Goal: Communication & Community: Answer question/provide support

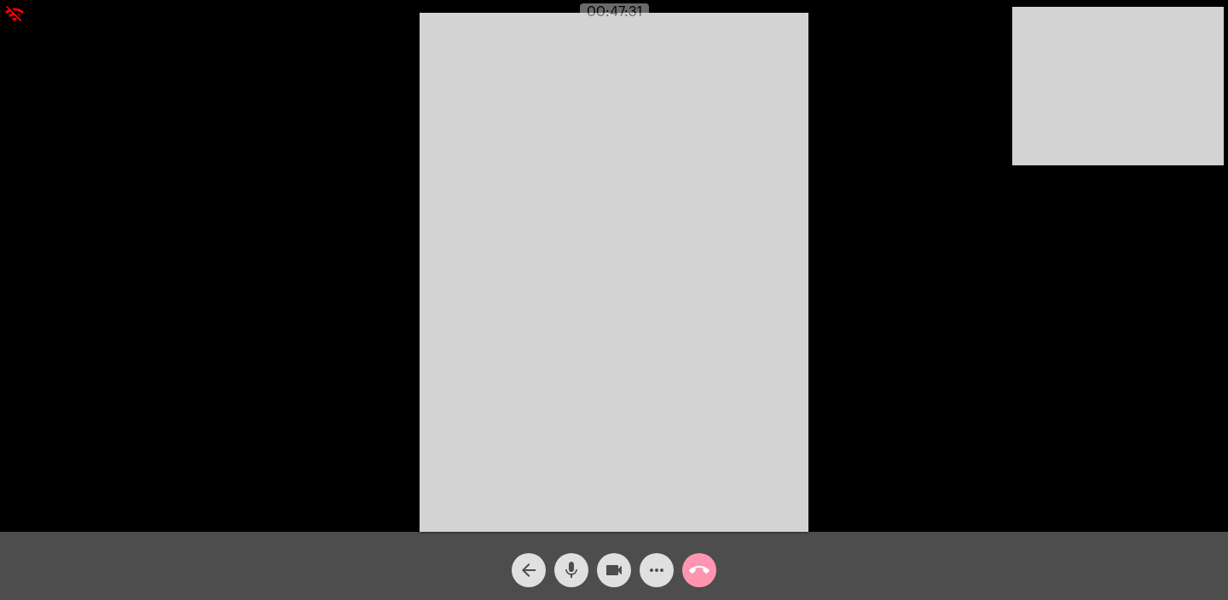
click at [703, 562] on mat-icon "call_end" at bounding box center [699, 570] width 20 height 20
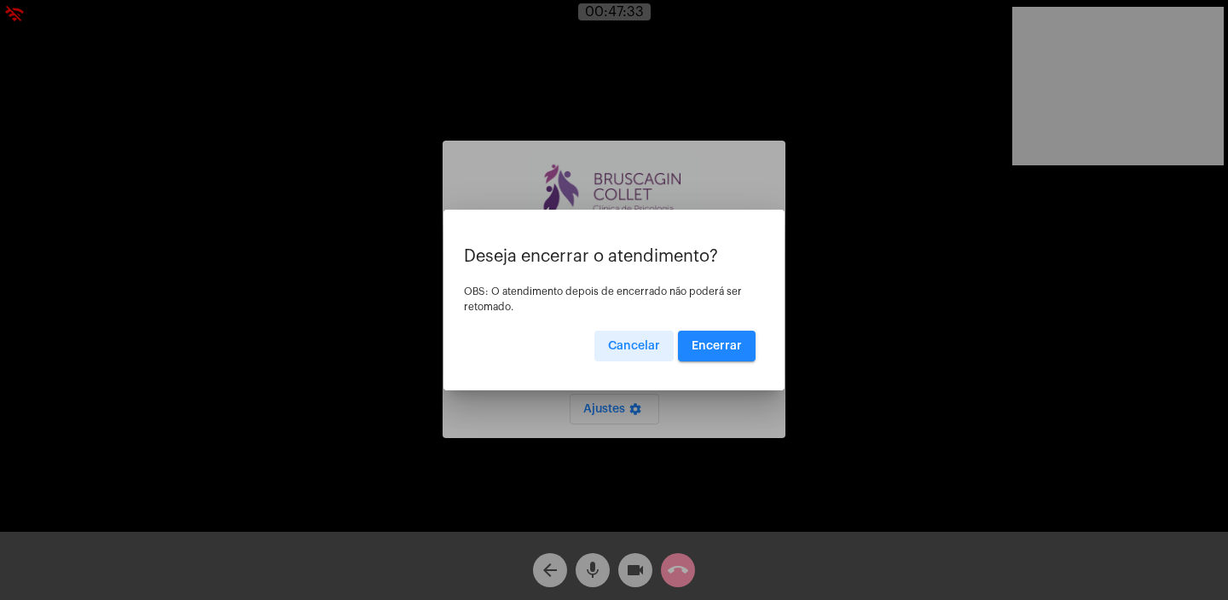
click at [723, 349] on span "Encerrar" at bounding box center [717, 346] width 50 height 12
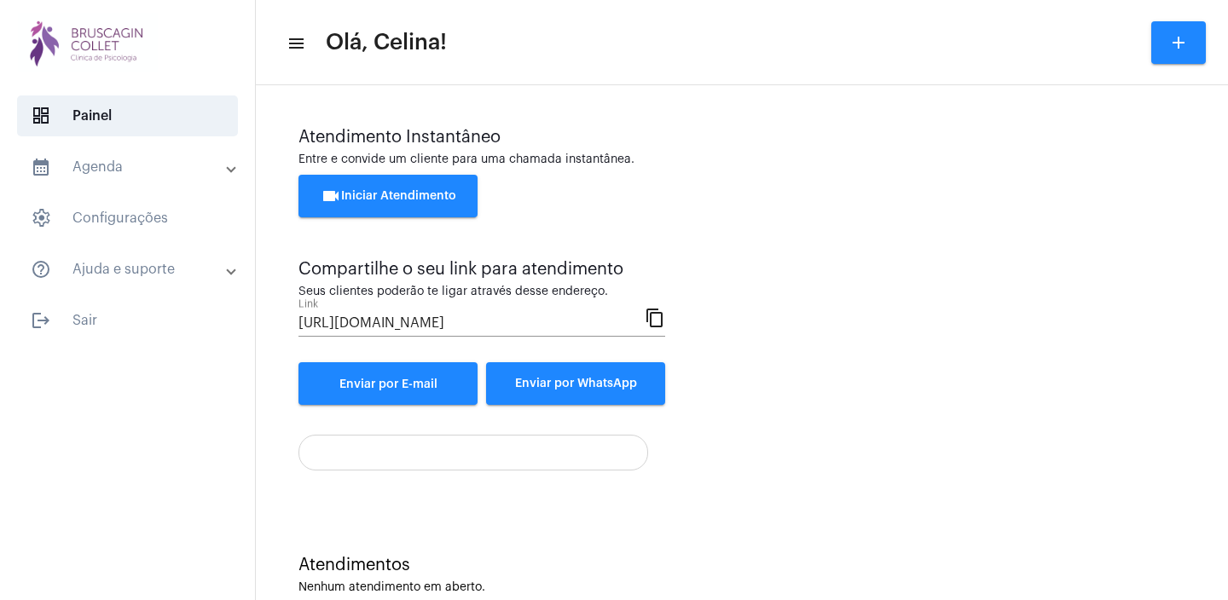
click at [367, 201] on span "videocam Iniciar Atendimento" at bounding box center [389, 196] width 136 height 12
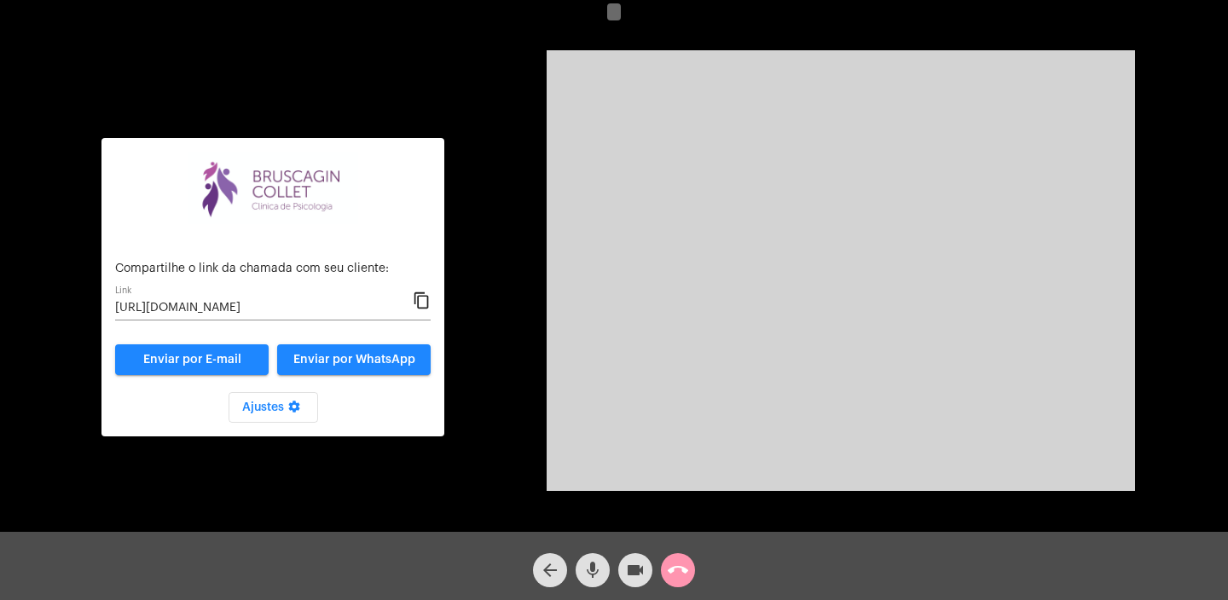
click at [423, 301] on mat-icon "content_copy" at bounding box center [422, 301] width 18 height 20
